Goal: Find specific page/section: Find specific page/section

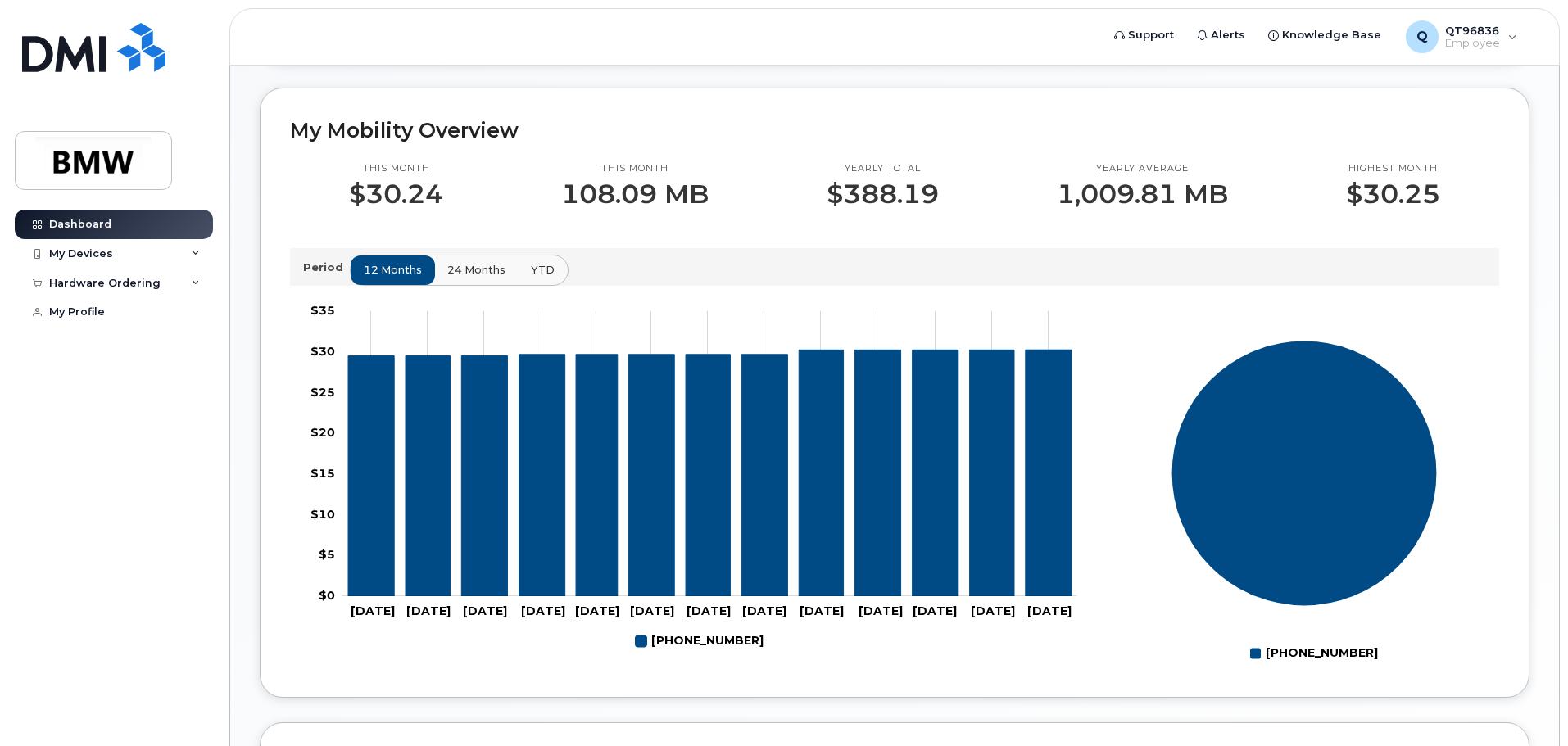
scroll to position [407, 0]
click at [195, 251] on icon at bounding box center [196, 253] width 8 height 8
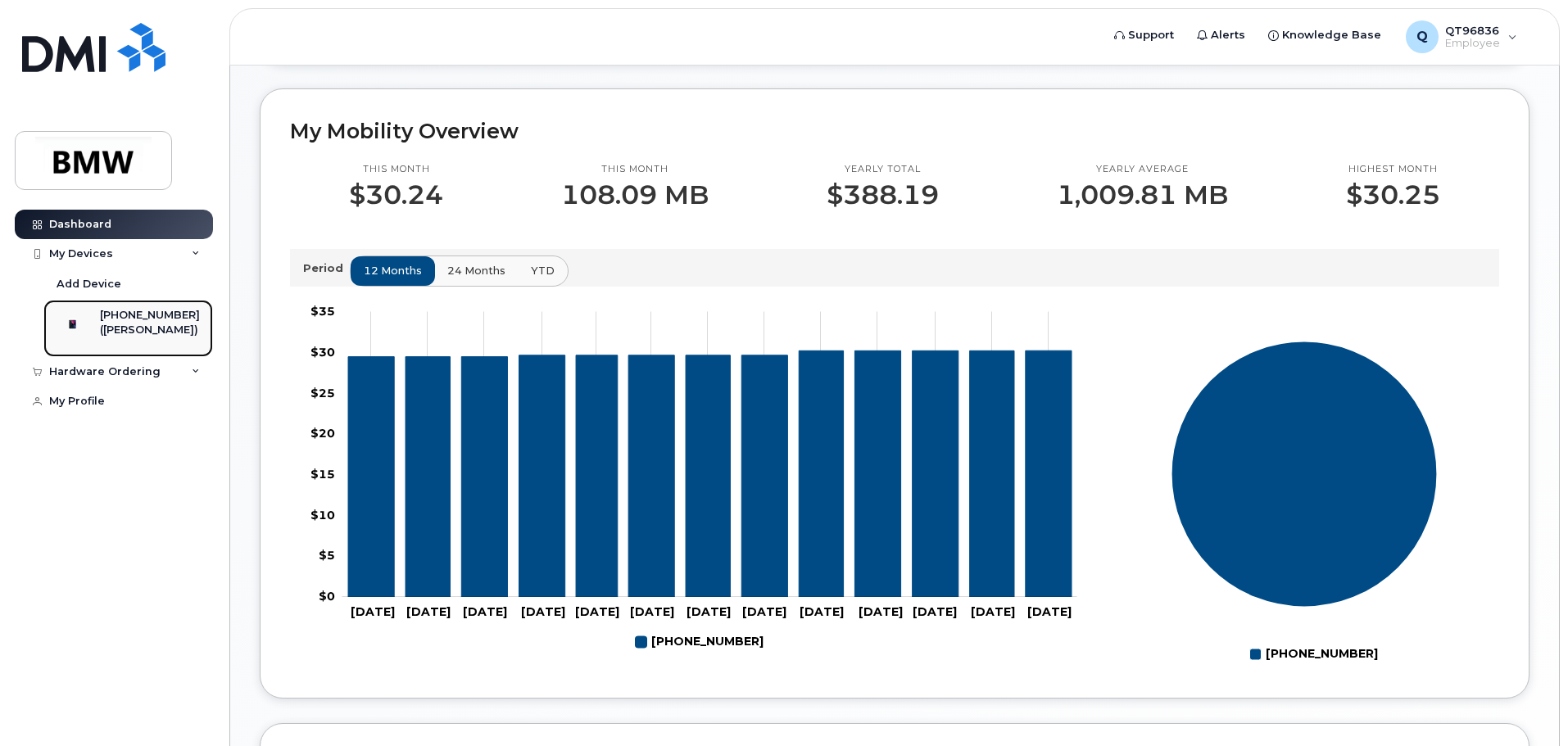
click at [81, 333] on img at bounding box center [73, 324] width 16 height 16
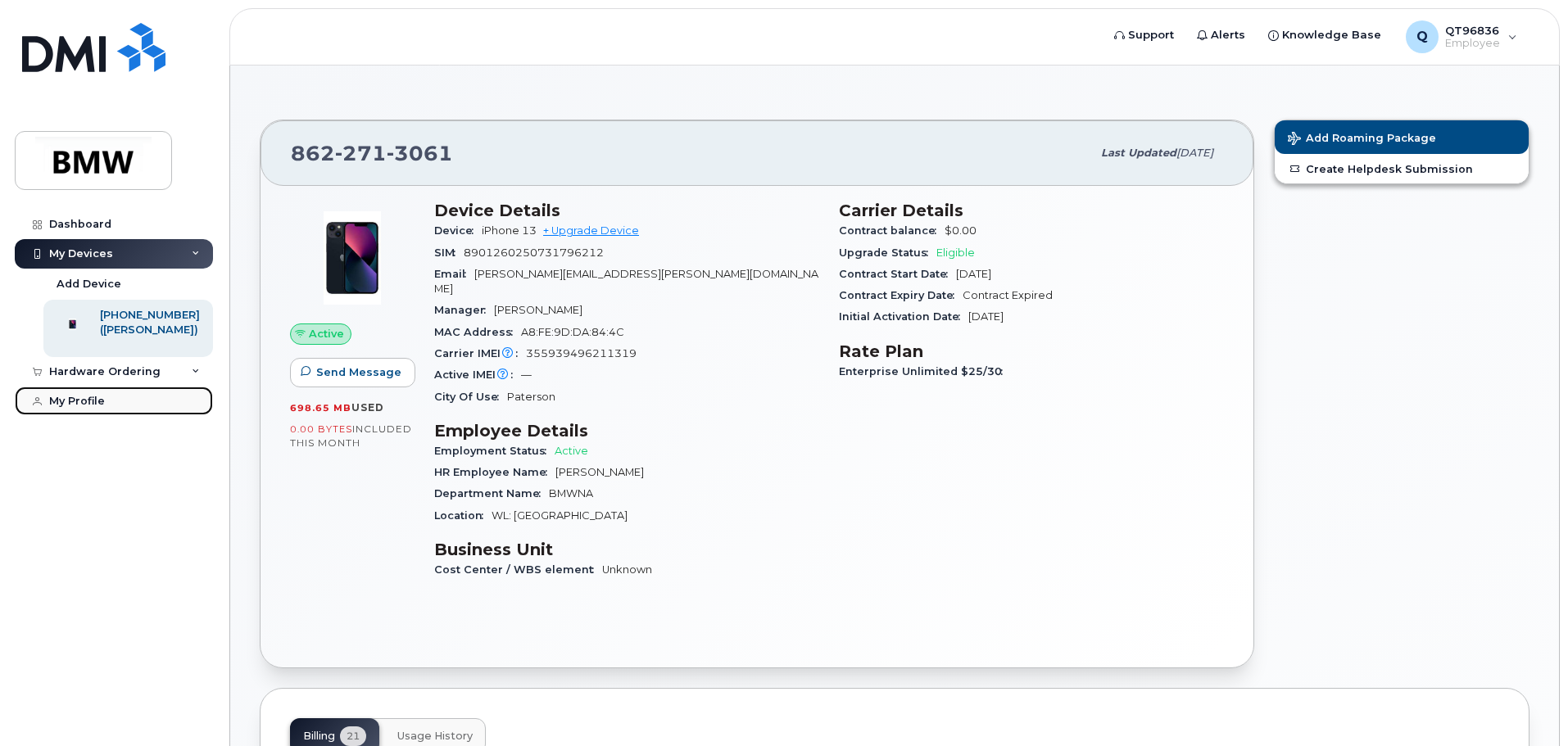
click at [79, 408] on div "My Profile" at bounding box center [77, 400] width 56 height 13
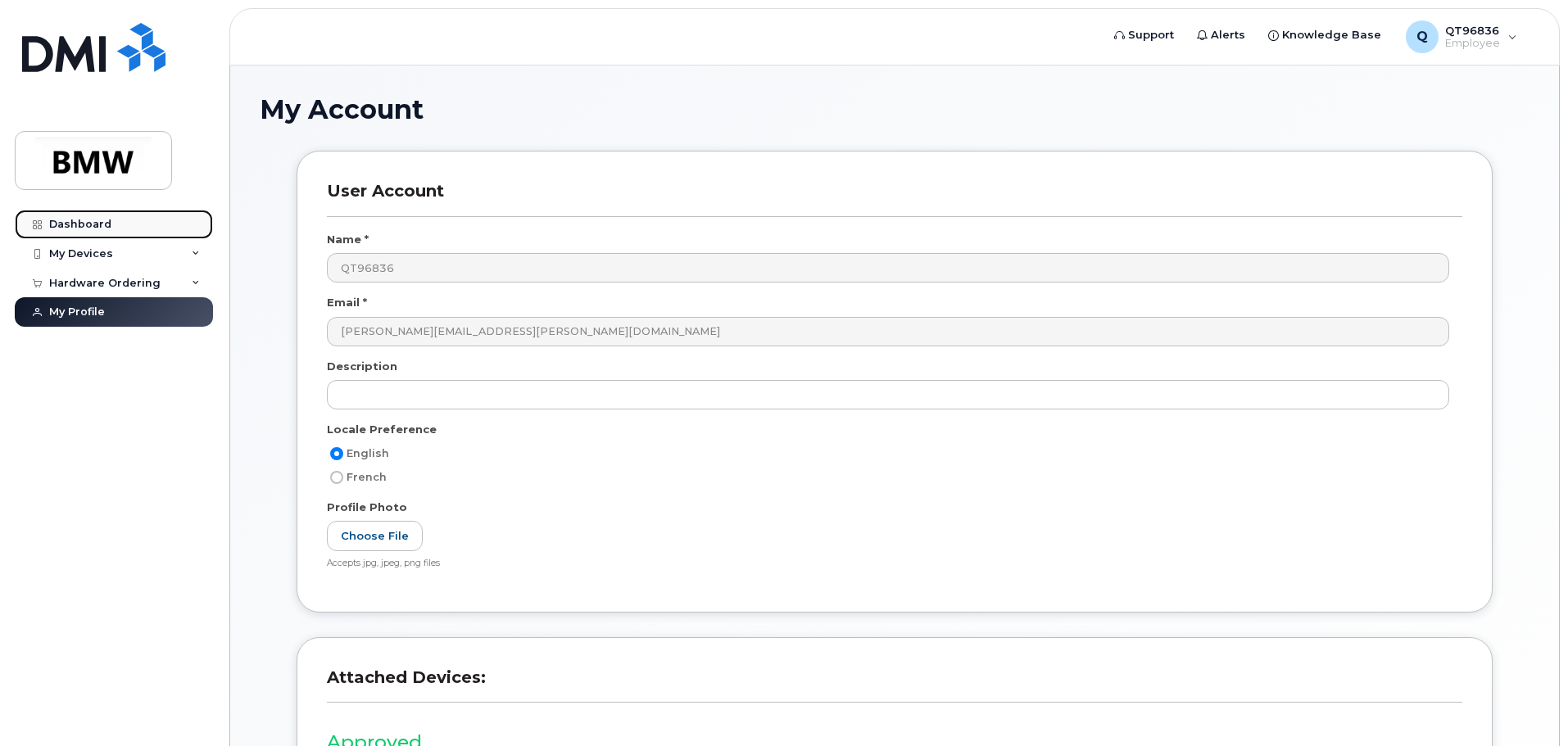
click at [76, 224] on div "Dashboard" at bounding box center [79, 224] width 63 height 13
